Goal: Transaction & Acquisition: Purchase product/service

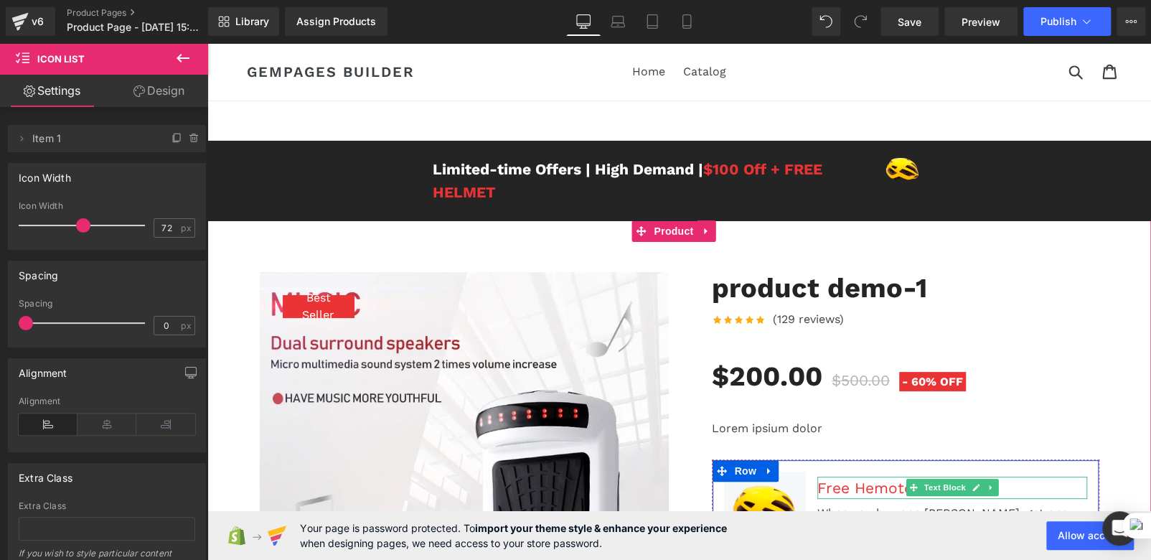
click at [859, 476] on div "Free Hemoton Helmet!" at bounding box center [952, 487] width 270 height 23
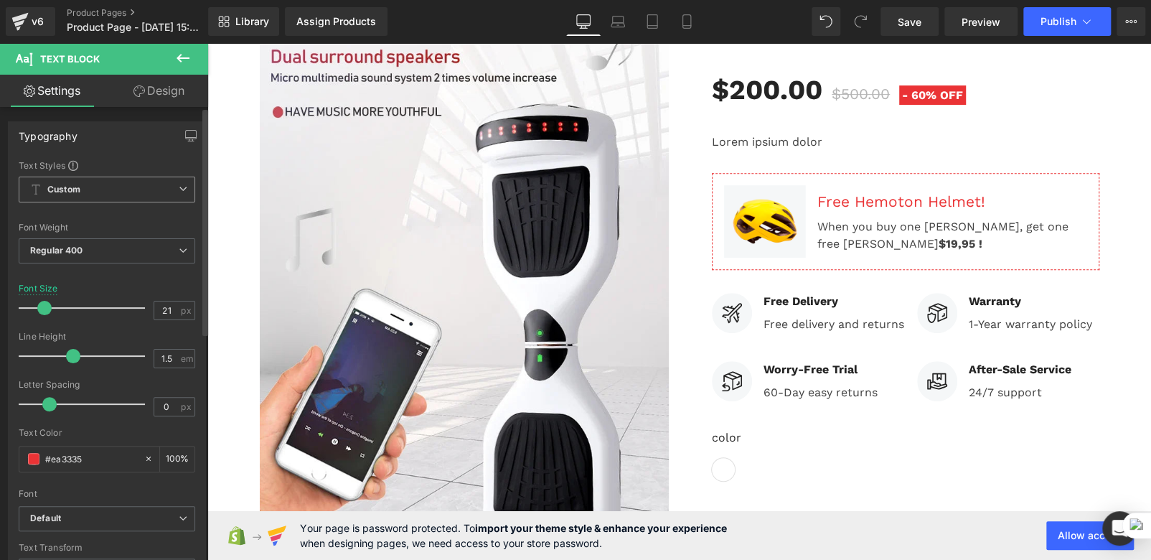
click at [133, 189] on span "Custom Setup Global Style" at bounding box center [107, 189] width 176 height 26
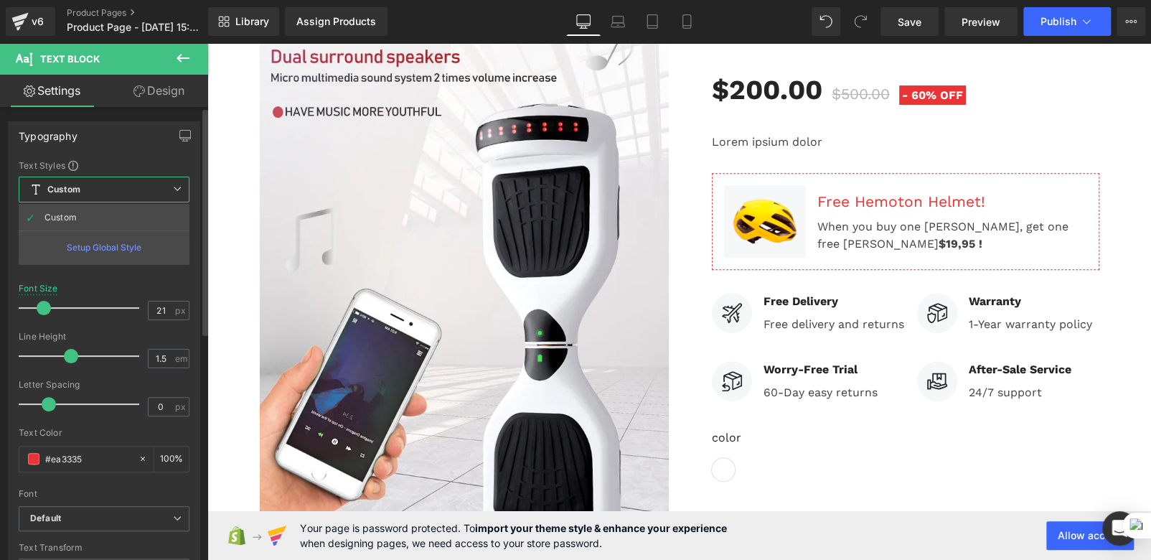
click at [133, 189] on span "Custom Setup Global Style" at bounding box center [104, 189] width 171 height 26
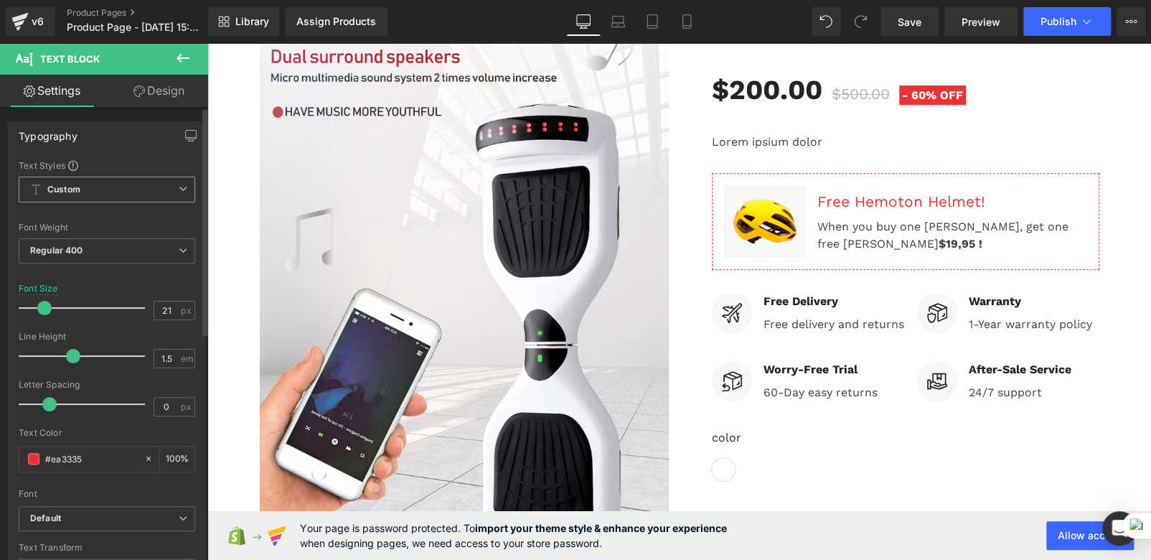
click at [133, 189] on span "Custom Setup Global Style" at bounding box center [107, 189] width 176 height 26
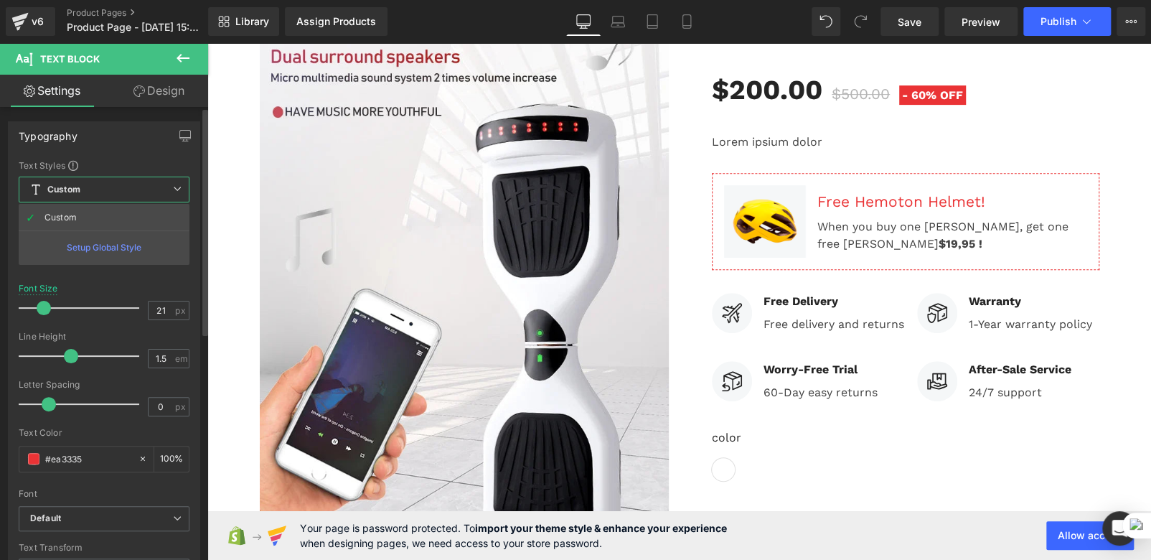
click at [99, 491] on div "Font" at bounding box center [104, 494] width 171 height 10
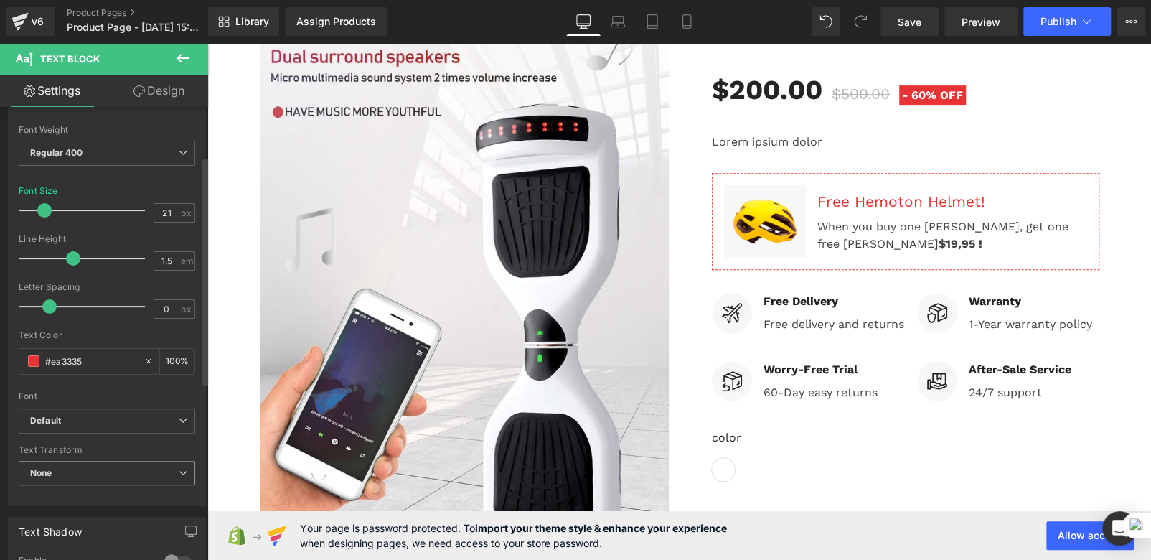
scroll to position [98, 0]
click at [146, 410] on span "Default" at bounding box center [107, 419] width 176 height 25
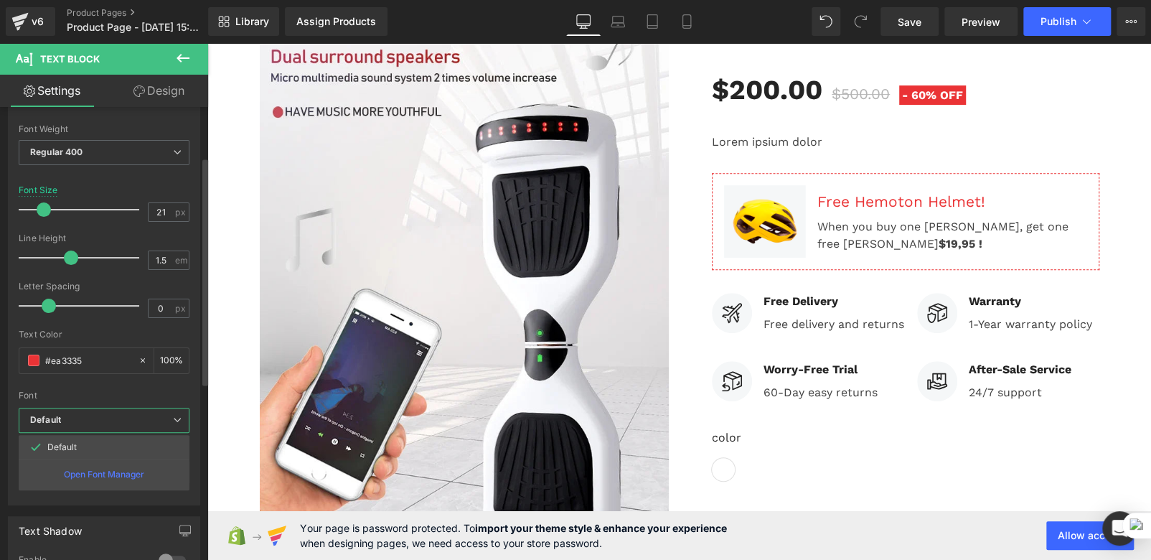
click at [146, 410] on span "Default" at bounding box center [104, 419] width 171 height 25
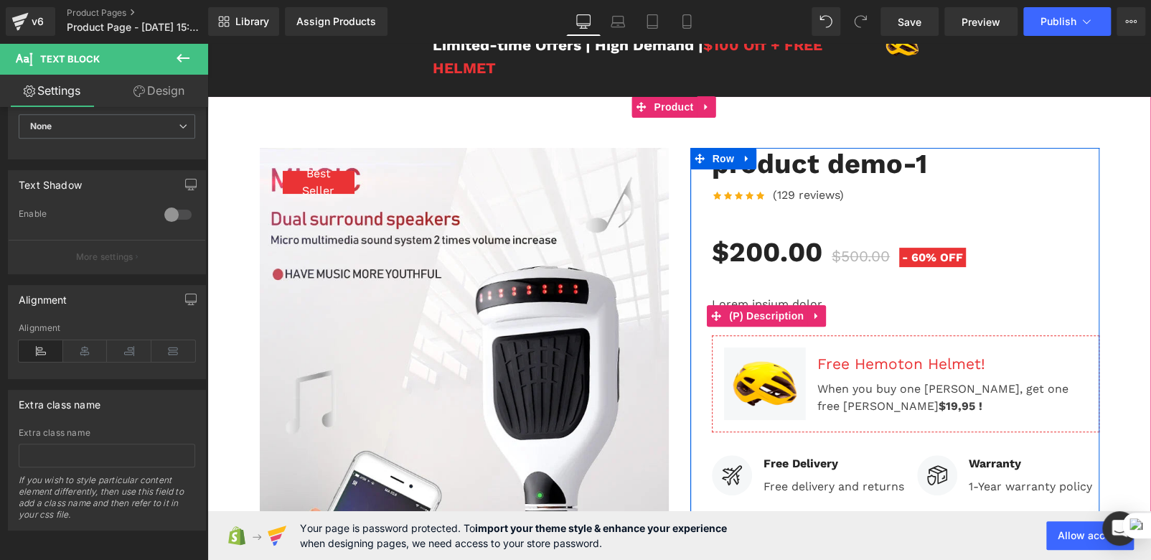
scroll to position [127, 0]
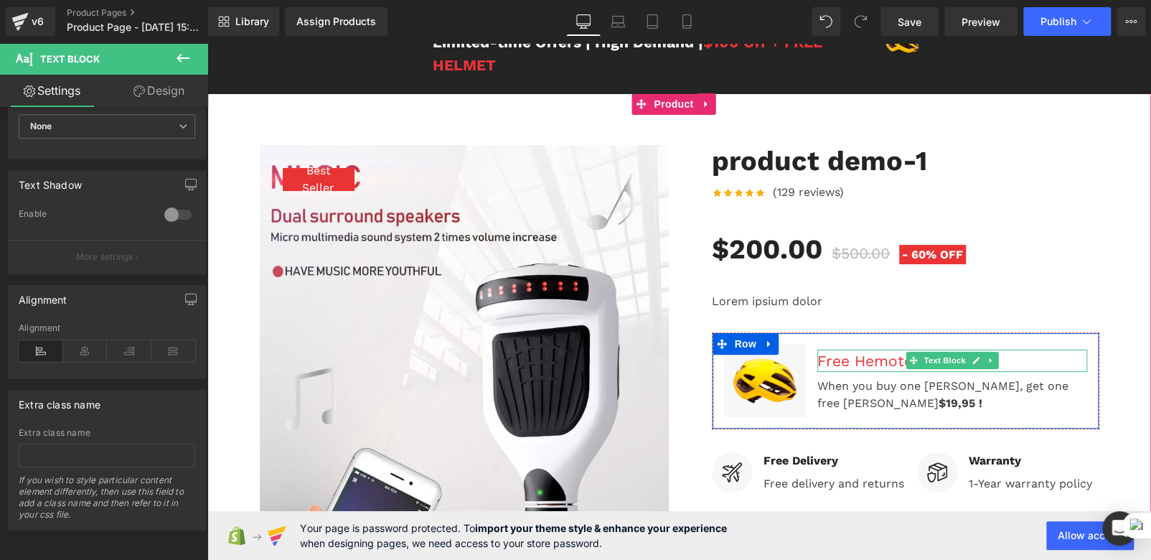
click at [849, 357] on div "Free Hemoton Helmet!" at bounding box center [952, 360] width 270 height 23
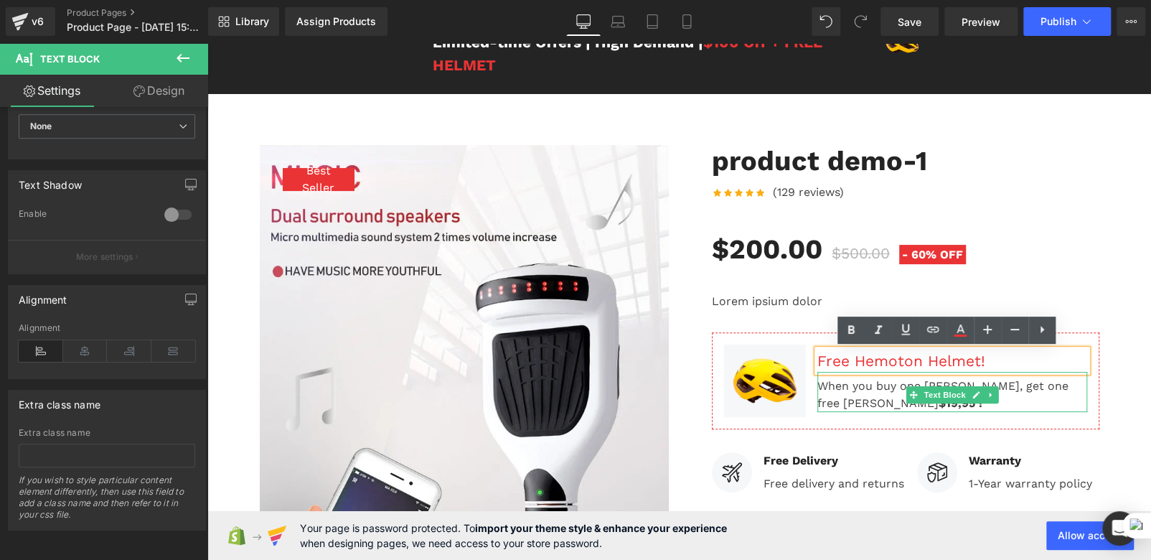
click at [835, 387] on div "When you buy one [PERSON_NAME], get one free Hemoton Helmet $19,95 !" at bounding box center [952, 392] width 270 height 40
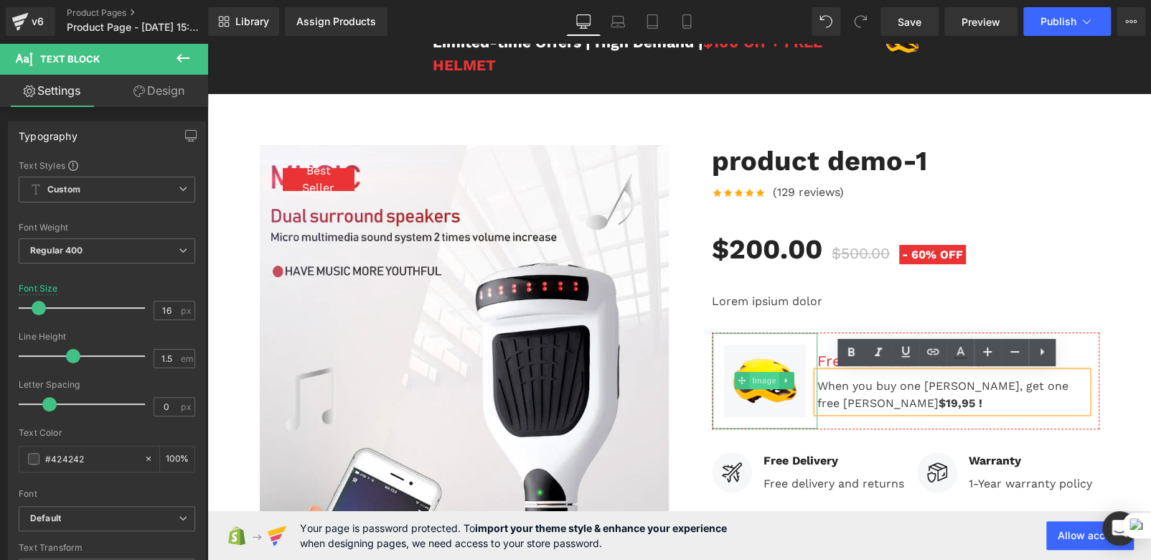
click at [763, 380] on span "Image" at bounding box center [765, 380] width 30 height 17
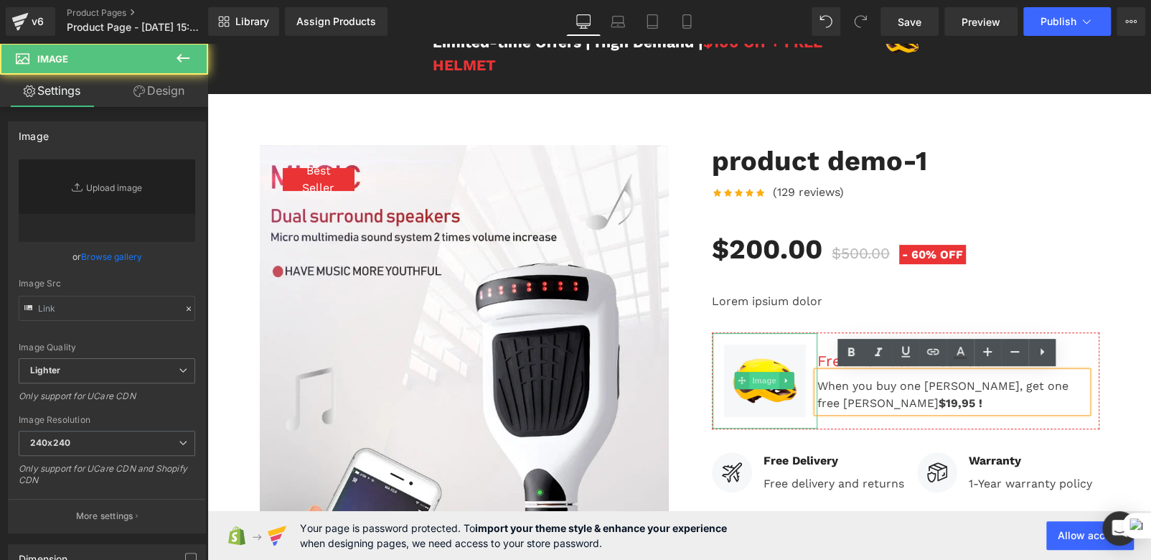
type input "[URL][DOMAIN_NAME]"
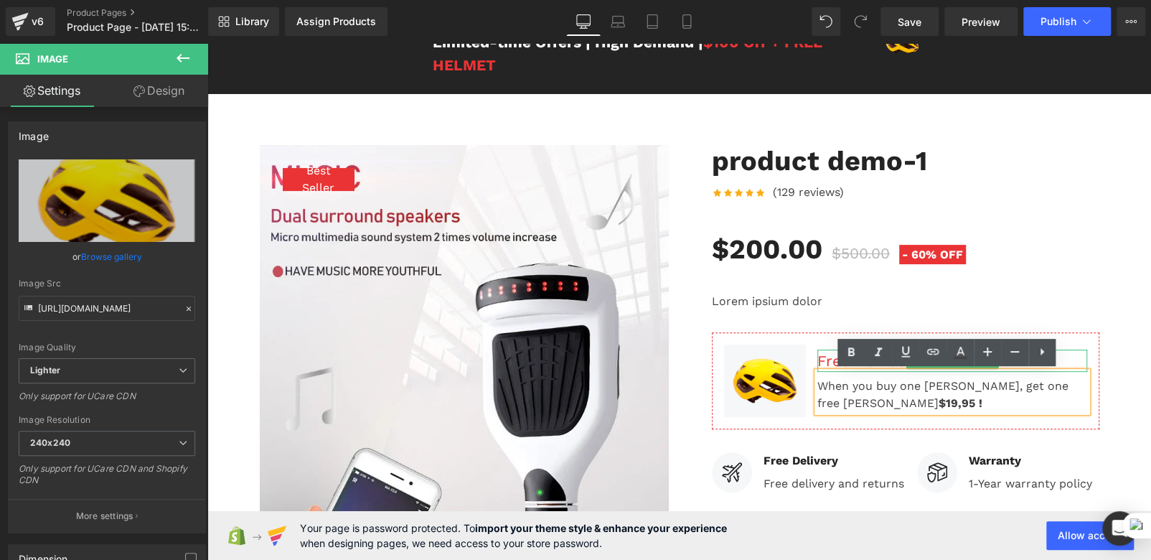
click at [823, 361] on div "Free Hemoton Helmet!" at bounding box center [952, 360] width 270 height 23
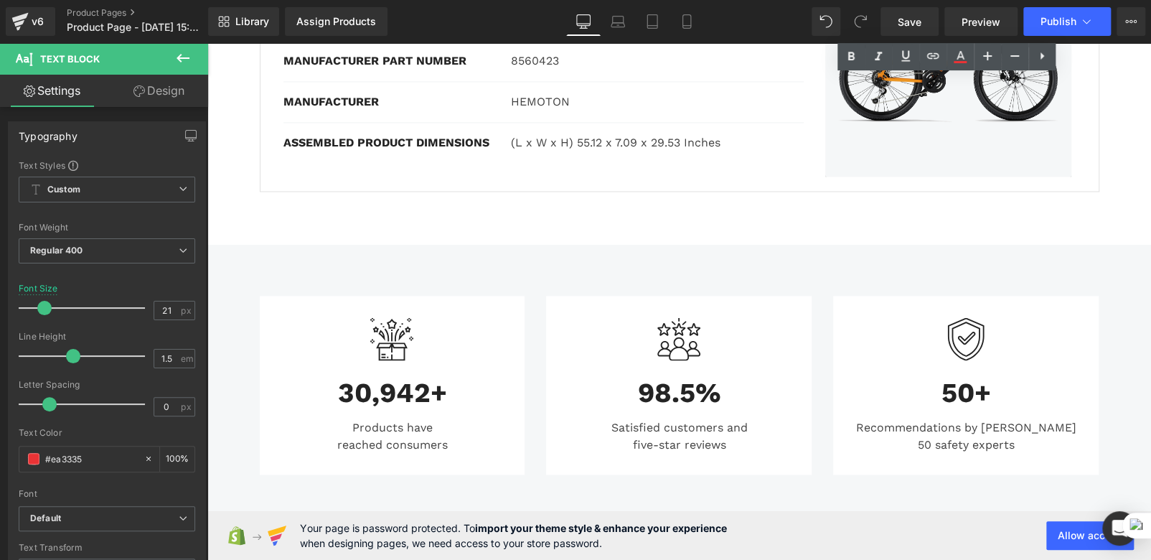
scroll to position [1336, 0]
